Goal: Task Accomplishment & Management: Manage account settings

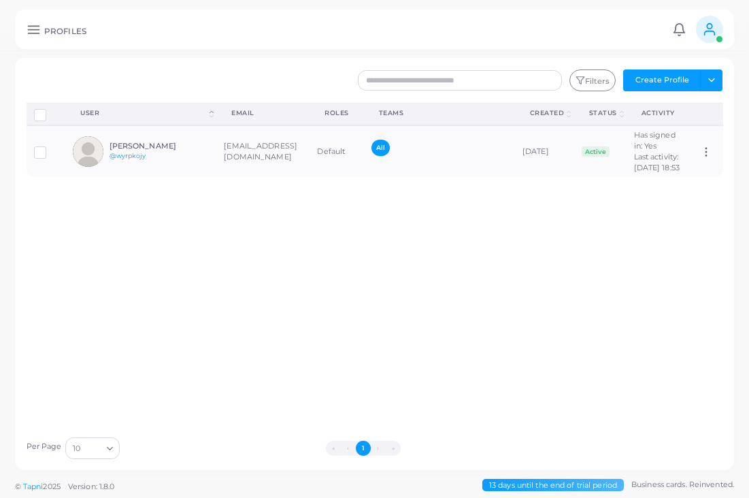
scroll to position [14, 0]
drag, startPoint x: 0, startPoint y: 0, endPoint x: 361, endPoint y: 176, distance: 402.1
click at [364, 176] on td "All" at bounding box center [439, 151] width 151 height 52
click at [364, 177] on td "All" at bounding box center [439, 151] width 151 height 52
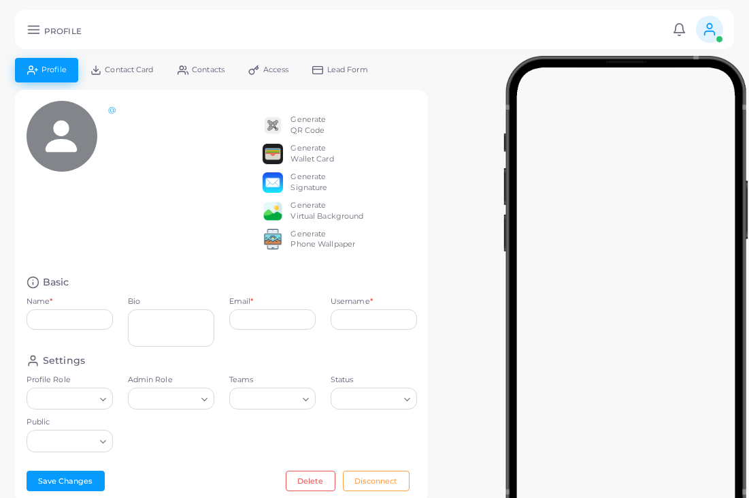
type input "**********"
type input "********"
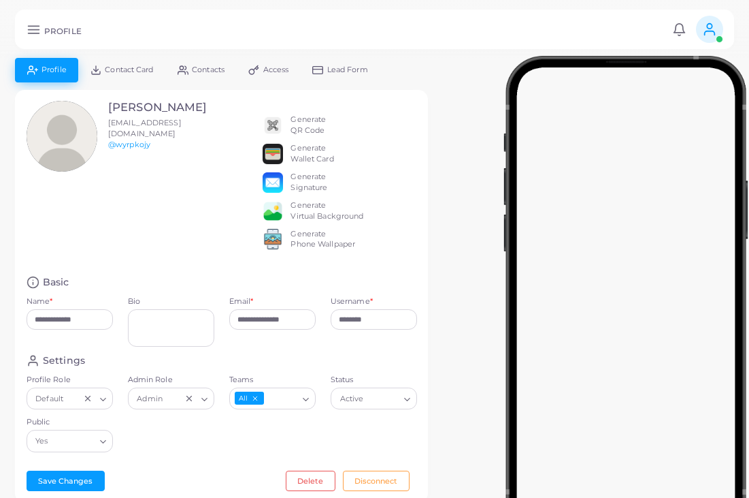
drag, startPoint x: 361, startPoint y: 176, endPoint x: 37, endPoint y: 33, distance: 354.1
click at [37, 33] on line at bounding box center [33, 33] width 11 height 0
click at [33, 30] on icon at bounding box center [34, 29] width 14 height 14
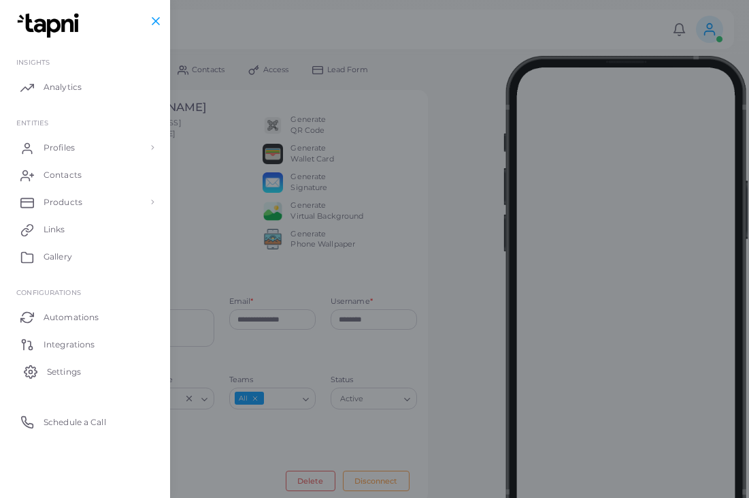
drag, startPoint x: 33, startPoint y: 31, endPoint x: 65, endPoint y: 372, distance: 342.4
click at [65, 371] on span "Settings" at bounding box center [64, 372] width 34 height 12
click at [65, 372] on link "Settings" at bounding box center [85, 370] width 150 height 27
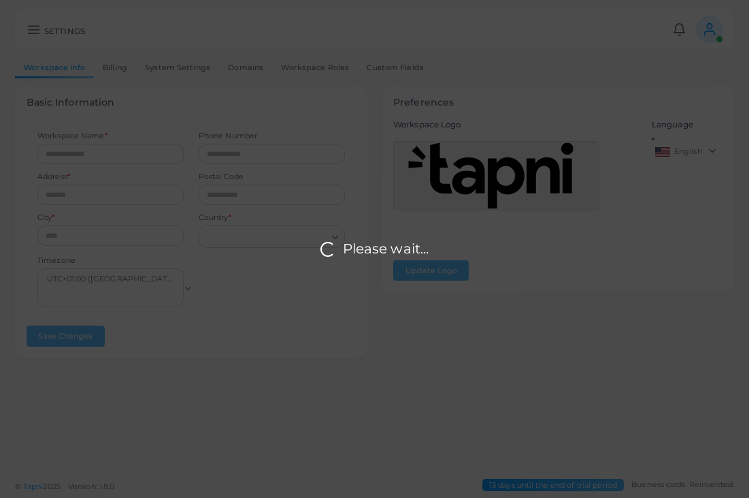
drag, startPoint x: 65, startPoint y: 372, endPoint x: 495, endPoint y: 173, distance: 473.9
click at [494, 172] on div "Please wait..." at bounding box center [374, 249] width 749 height 498
click at [495, 173] on div "Please wait..." at bounding box center [374, 249] width 749 height 498
type input "****"
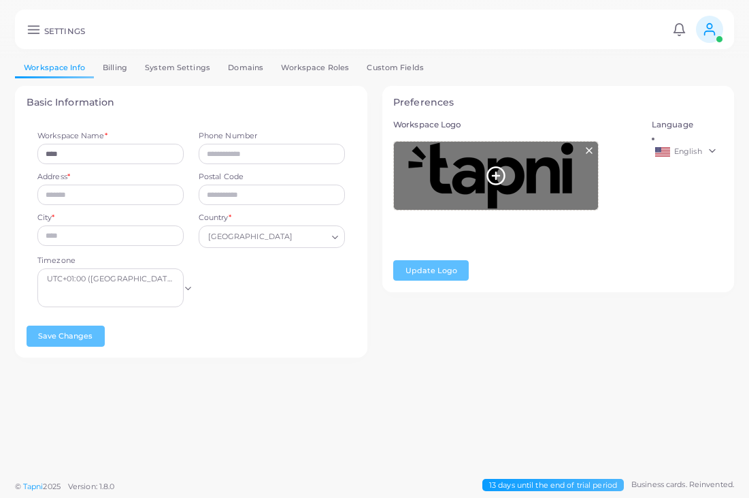
click at [494, 172] on icon at bounding box center [496, 175] width 20 height 20
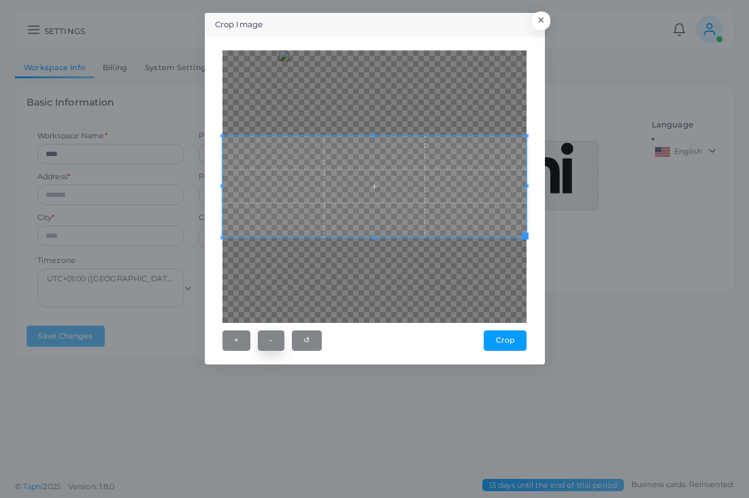
drag, startPoint x: 495, startPoint y: 173, endPoint x: 268, endPoint y: 340, distance: 281.8
click at [268, 340] on button "-" at bounding box center [271, 340] width 27 height 20
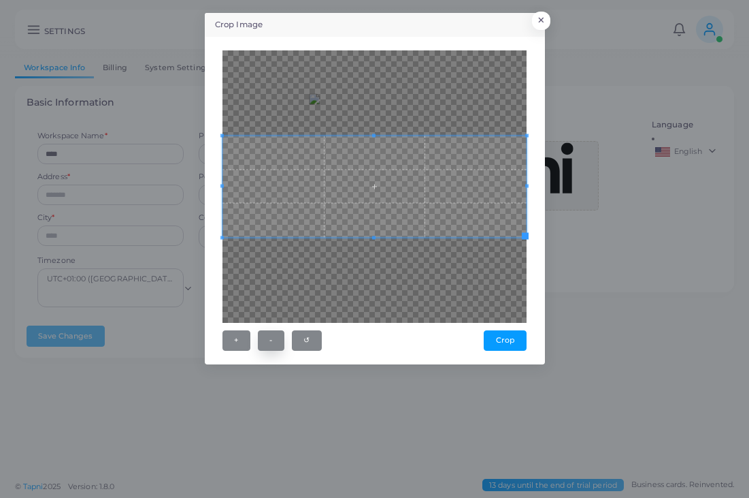
click at [268, 340] on button "-" at bounding box center [271, 340] width 27 height 20
drag, startPoint x: 268, startPoint y: 340, endPoint x: 433, endPoint y: 195, distance: 219.4
click at [433, 195] on span at bounding box center [375, 185] width 304 height 101
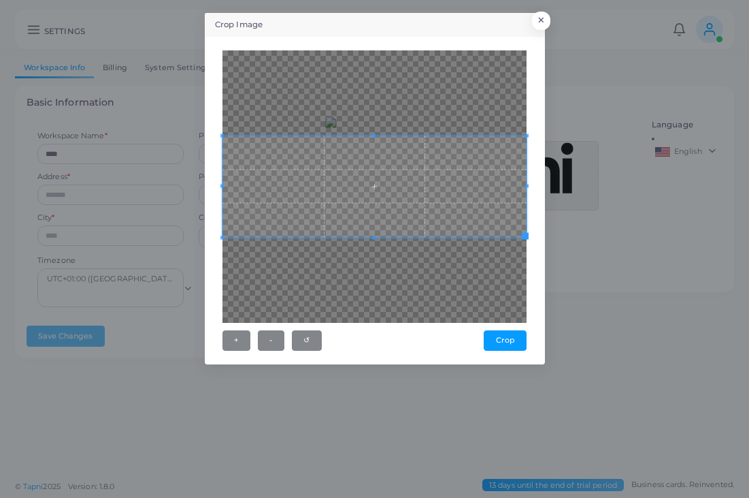
click at [433, 201] on span at bounding box center [375, 185] width 304 height 101
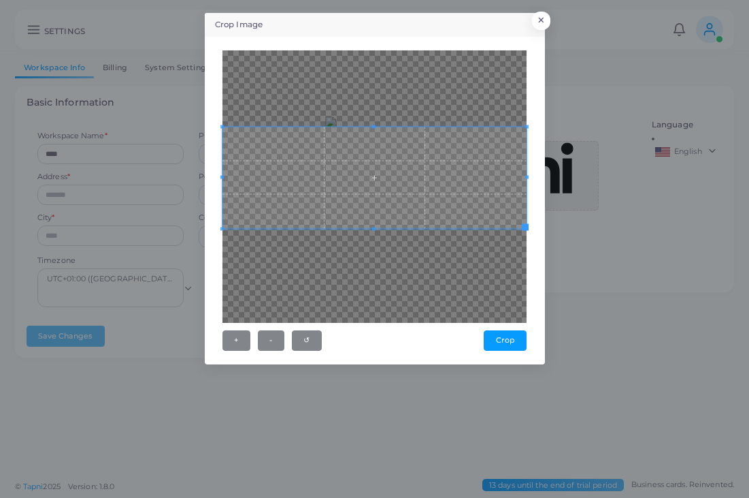
click at [433, 191] on span at bounding box center [375, 177] width 304 height 101
click at [433, 196] on span at bounding box center [375, 177] width 304 height 101
drag, startPoint x: 433, startPoint y: 191, endPoint x: 502, endPoint y: 339, distance: 162.9
click at [501, 339] on button "Crop" at bounding box center [505, 340] width 43 height 20
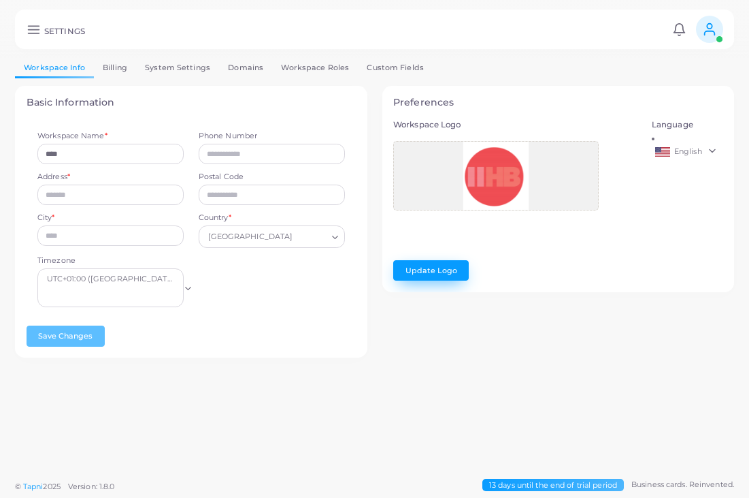
drag, startPoint x: 502, startPoint y: 339, endPoint x: 418, endPoint y: 272, distance: 107.5
click at [418, 272] on button "Update Logo" at bounding box center [431, 270] width 76 height 20
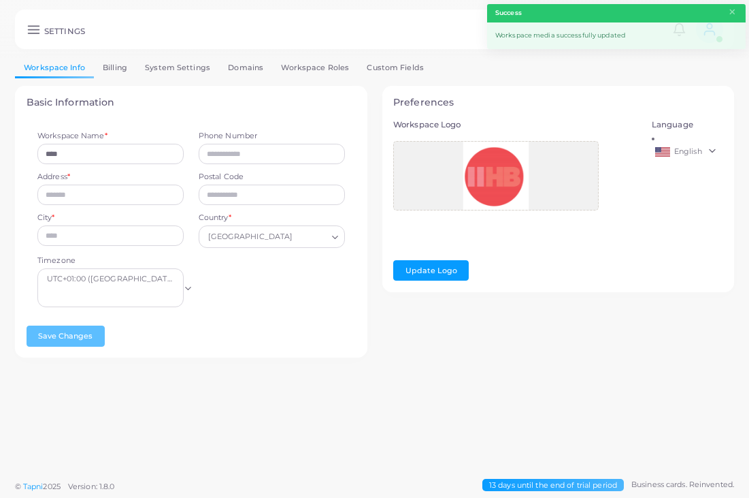
drag, startPoint x: 418, startPoint y: 272, endPoint x: 26, endPoint y: 31, distance: 460.2
click at [27, 31] on icon at bounding box center [34, 29] width 14 height 14
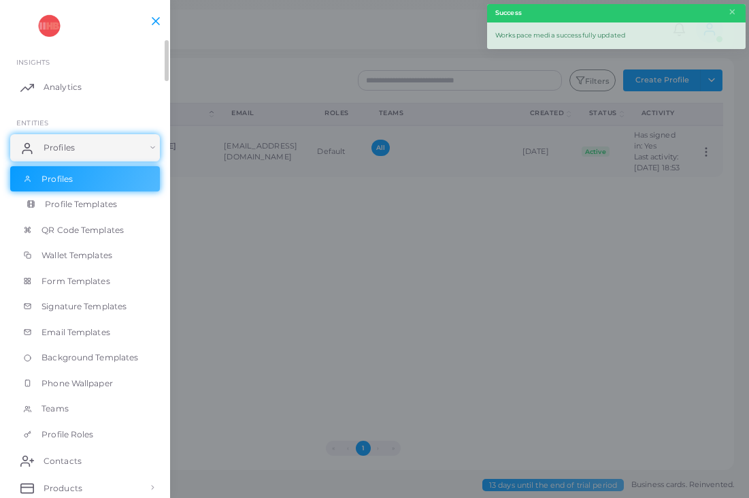
drag, startPoint x: 26, startPoint y: 31, endPoint x: 100, endPoint y: 199, distance: 184.4
click at [100, 199] on span "Profile Templates" at bounding box center [81, 204] width 72 height 12
click at [100, 199] on link "Profile Templates" at bounding box center [85, 204] width 150 height 26
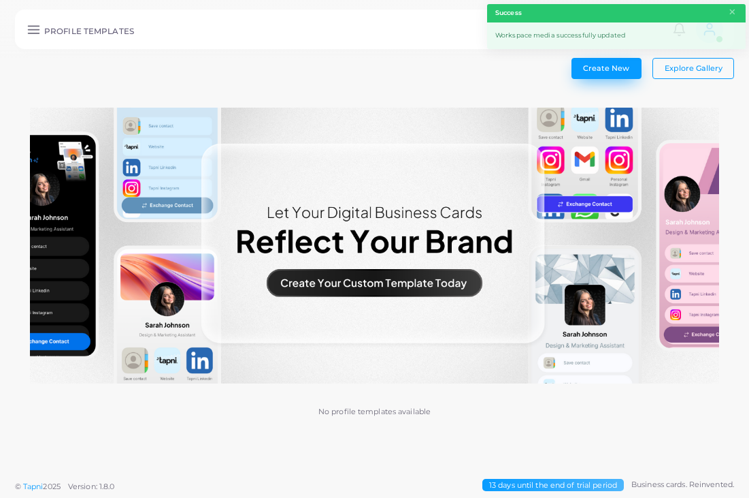
drag, startPoint x: 100, startPoint y: 199, endPoint x: 589, endPoint y: 68, distance: 506.1
click at [589, 68] on span "Create New" at bounding box center [606, 68] width 46 height 10
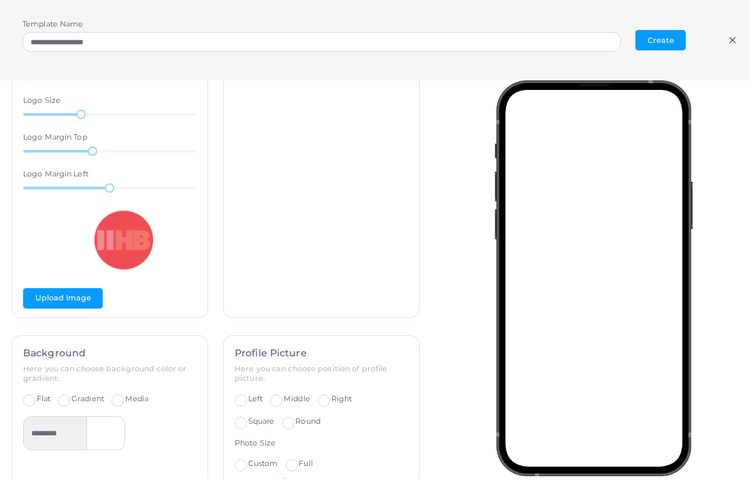
scroll to position [87, 0]
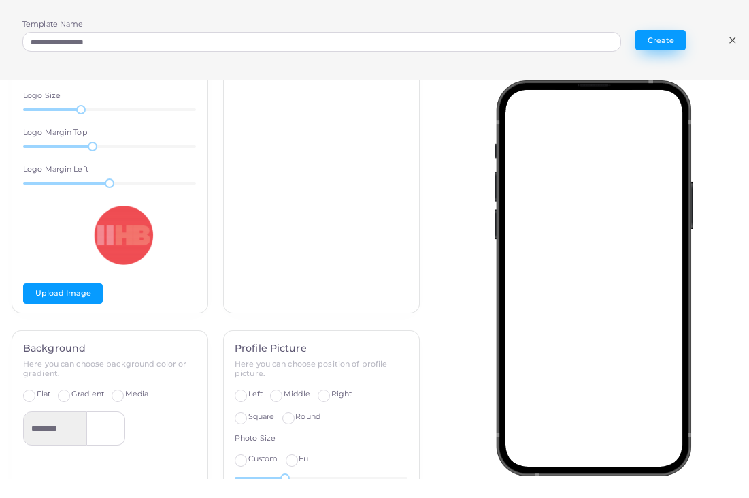
drag, startPoint x: 589, startPoint y: 68, endPoint x: 666, endPoint y: 46, distance: 79.9
click at [666, 46] on button "Create" at bounding box center [661, 40] width 50 height 20
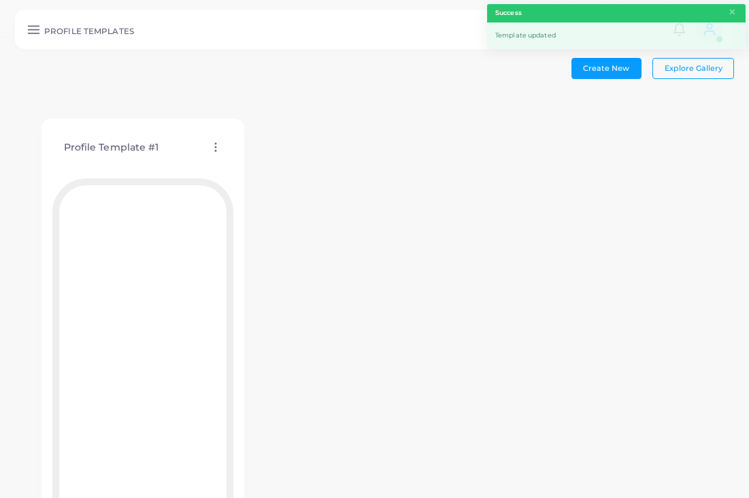
drag, startPoint x: 666, startPoint y: 46, endPoint x: 238, endPoint y: 149, distance: 439.6
click at [222, 149] on icon at bounding box center [216, 147] width 12 height 12
drag, startPoint x: 238, startPoint y: 149, endPoint x: 283, endPoint y: 189, distance: 59.8
click at [283, 189] on span "Assign template" at bounding box center [297, 184] width 62 height 11
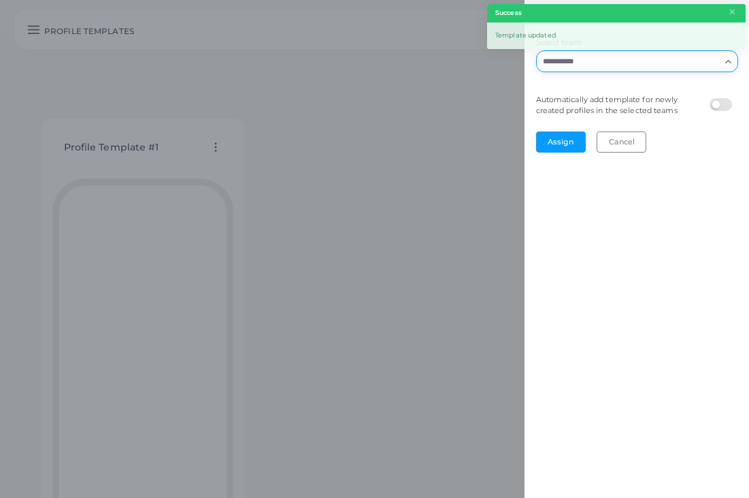
click at [611, 67] on input "Select team" at bounding box center [629, 61] width 182 height 15
drag, startPoint x: 611, startPoint y: 67, endPoint x: 606, endPoint y: 93, distance: 26.2
click at [606, 93] on li "All" at bounding box center [637, 90] width 202 height 20
click at [560, 144] on button "Assign" at bounding box center [561, 141] width 50 height 20
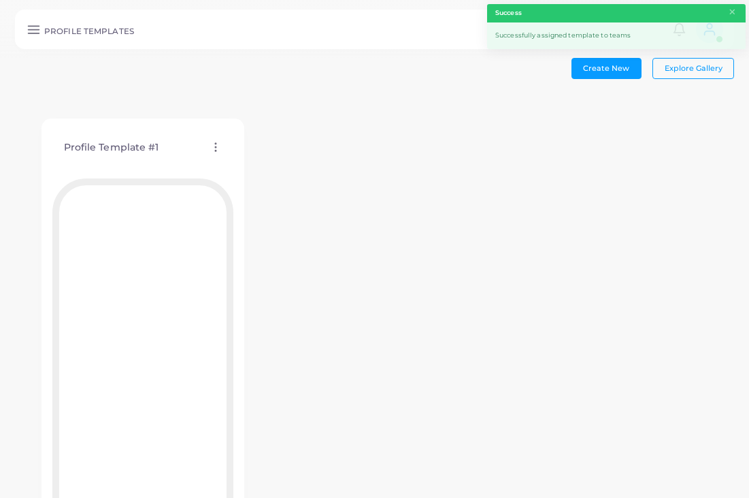
drag, startPoint x: 560, startPoint y: 144, endPoint x: 35, endPoint y: 35, distance: 535.3
click at [35, 34] on icon at bounding box center [34, 29] width 14 height 14
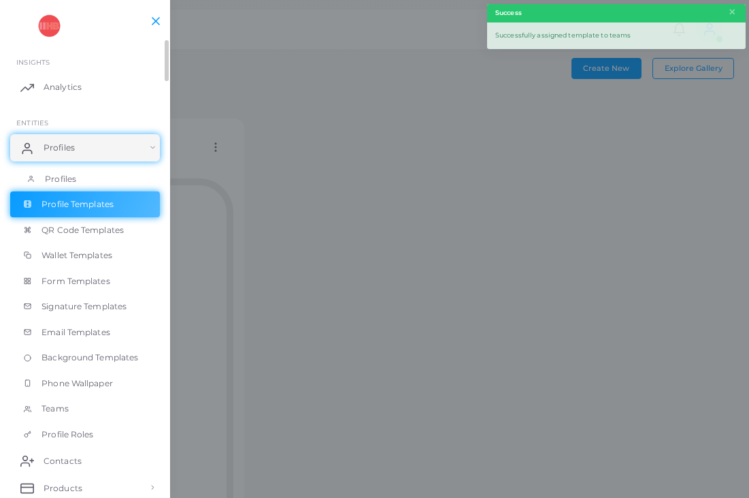
drag, startPoint x: 35, startPoint y: 35, endPoint x: 89, endPoint y: 171, distance: 146.4
click at [88, 170] on link "Profiles" at bounding box center [85, 179] width 150 height 26
click at [89, 171] on link "Profiles" at bounding box center [85, 179] width 150 height 26
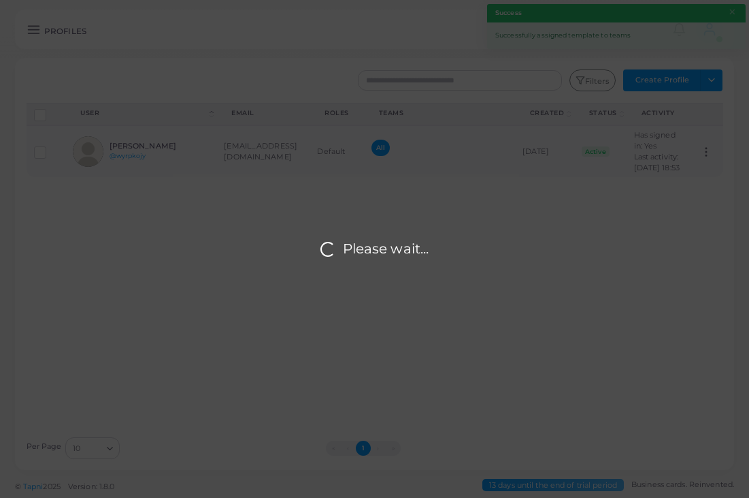
drag, startPoint x: 89, startPoint y: 171, endPoint x: 212, endPoint y: 163, distance: 122.7
click at [211, 163] on div "Please wait..." at bounding box center [374, 249] width 749 height 498
click at [212, 163] on div "Please wait..." at bounding box center [374, 249] width 749 height 498
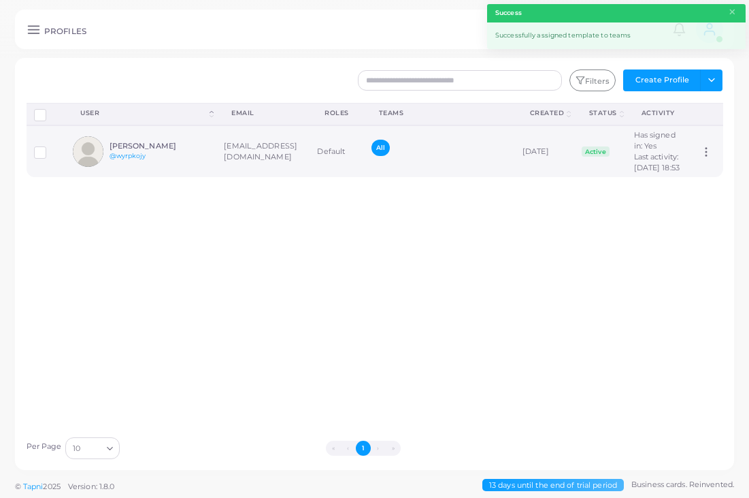
click at [211, 163] on td "[PERSON_NAME] @wyrpkojy" at bounding box center [140, 151] width 151 height 52
click at [212, 163] on td "[PERSON_NAME] @wyrpkojy" at bounding box center [140, 151] width 151 height 52
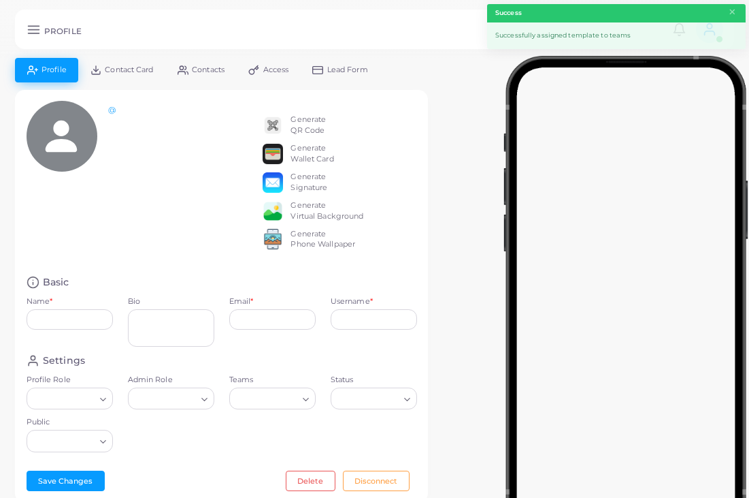
type input "**********"
type input "********"
drag, startPoint x: 212, startPoint y: 163, endPoint x: 270, endPoint y: 125, distance: 69.7
click at [270, 124] on img at bounding box center [273, 125] width 20 height 20
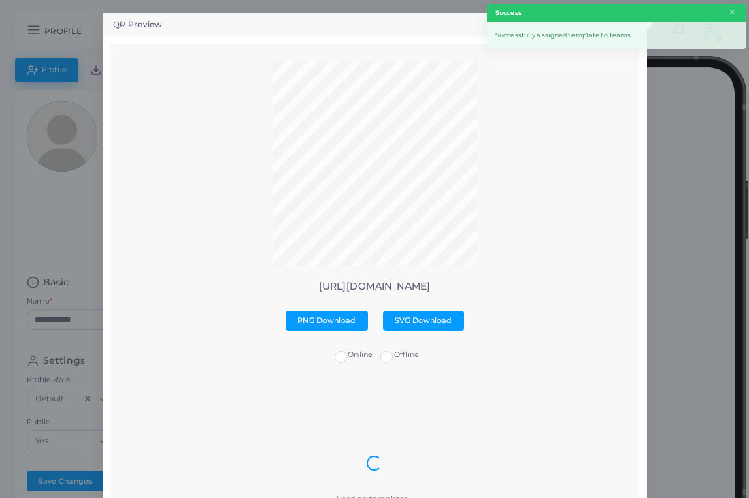
scroll to position [4, 0]
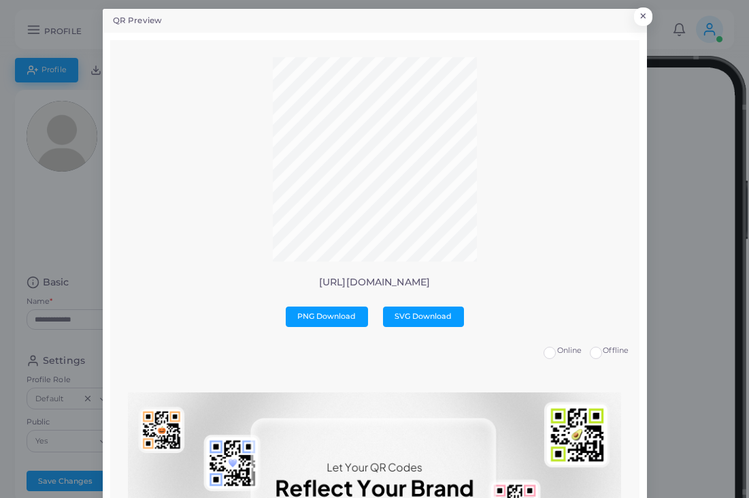
drag, startPoint x: 270, startPoint y: 125, endPoint x: 342, endPoint y: 281, distance: 172.7
click at [342, 280] on p "[URL][DOMAIN_NAME]" at bounding box center [374, 282] width 508 height 12
click at [342, 281] on p "[URL][DOMAIN_NAME]" at bounding box center [374, 282] width 508 height 12
